Goal: Information Seeking & Learning: Learn about a topic

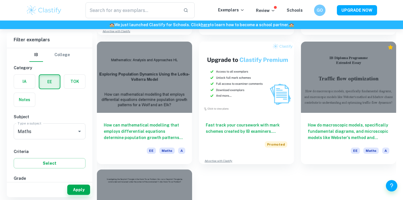
scroll to position [938, 0]
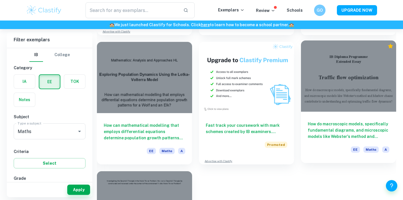
click at [340, 64] on div at bounding box center [348, 76] width 95 height 72
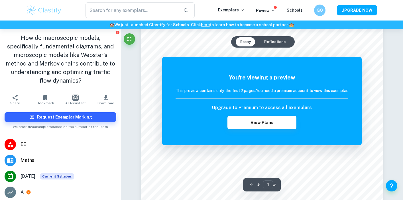
scroll to position [30, 0]
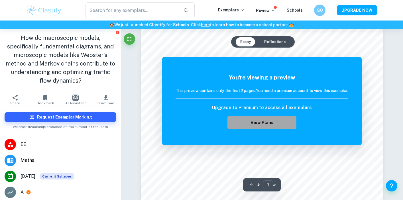
click at [263, 119] on button "View Plans" at bounding box center [262, 123] width 69 height 14
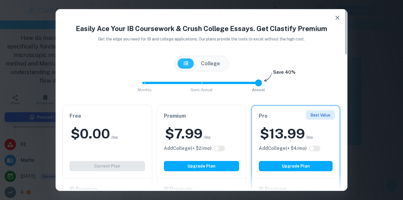
click at [107, 126] on h2 "$ 0.00" at bounding box center [90, 134] width 39 height 18
click at [214, 65] on button "College" at bounding box center [210, 63] width 31 height 10
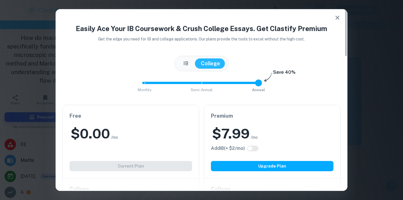
click at [338, 17] on icon "button" at bounding box center [338, 18] width 4 height 4
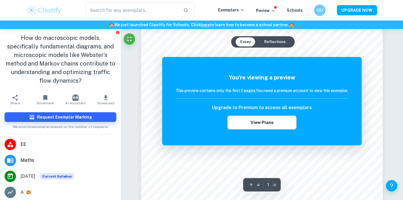
scroll to position [108, 0]
click at [272, 42] on button "Reflections" at bounding box center [275, 41] width 31 height 9
click at [253, 38] on button "Essay" at bounding box center [246, 41] width 20 height 9
click at [271, 42] on button "Reflections" at bounding box center [275, 41] width 31 height 9
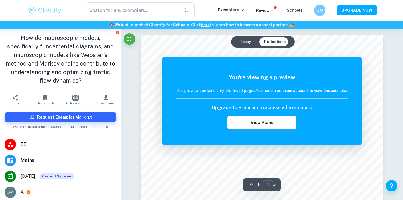
click at [246, 40] on button "Essay" at bounding box center [246, 41] width 20 height 9
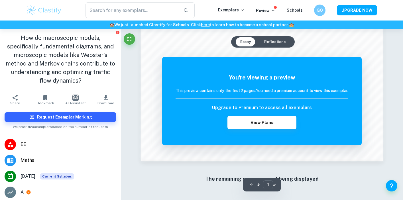
scroll to position [502, 0]
click at [131, 43] on button "Fullscreen" at bounding box center [129, 38] width 11 height 11
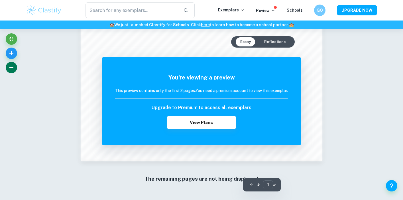
click at [7, 66] on button "button" at bounding box center [11, 67] width 11 height 11
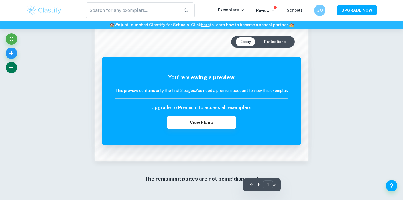
scroll to position [29, 0]
